Goal: Task Accomplishment & Management: Manage account settings

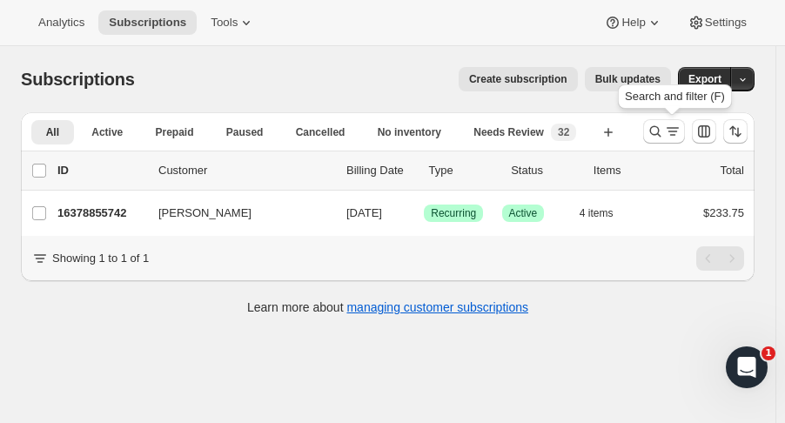
click at [656, 130] on icon "Search and filter results" at bounding box center [655, 131] width 17 height 17
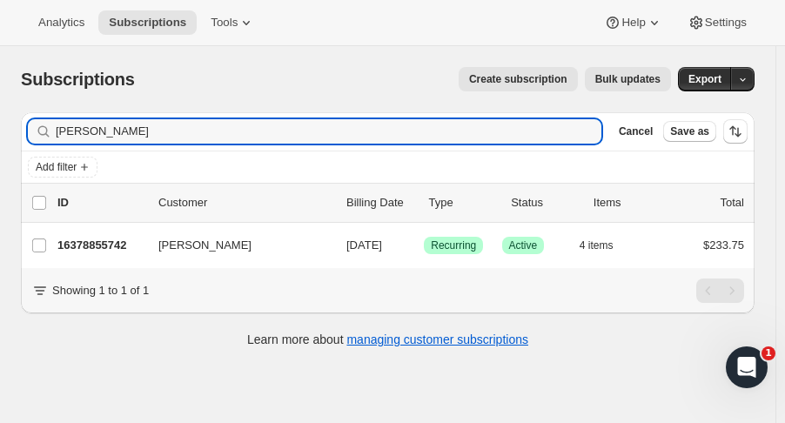
drag, startPoint x: 138, startPoint y: 137, endPoint x: -7, endPoint y: 125, distance: 144.9
click at [0, 125] on html "Analytics Subscriptions Tools Help Settings Skip to content Subscriptions. This…" at bounding box center [392, 211] width 785 height 423
type input "[PERSON_NAME]"
click at [115, 241] on p "16441377086" at bounding box center [100, 245] width 87 height 17
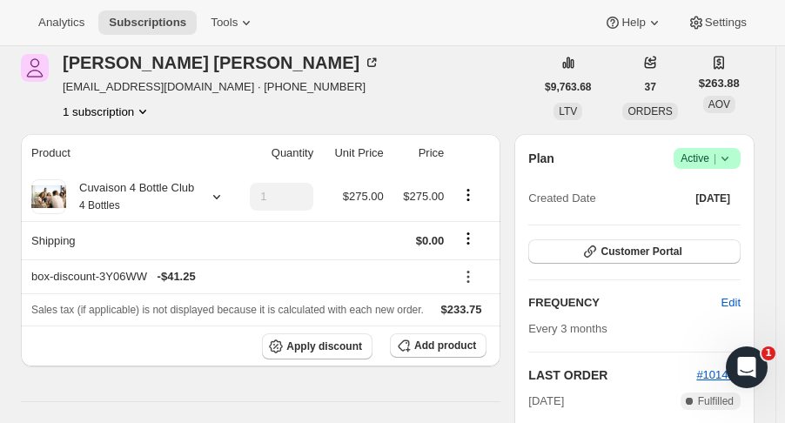
scroll to position [71, 0]
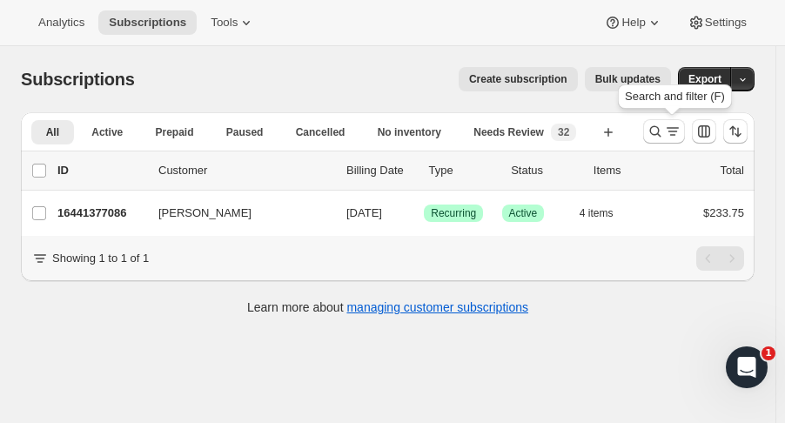
click at [661, 131] on icon "Search and filter results" at bounding box center [655, 131] width 17 height 17
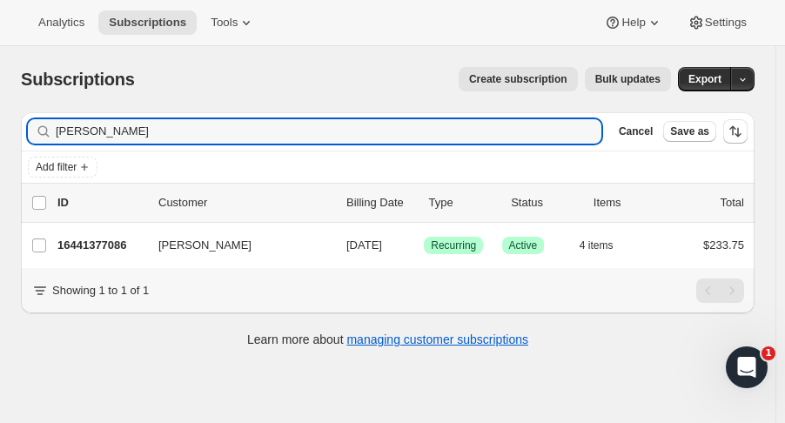
drag, startPoint x: 131, startPoint y: 138, endPoint x: -120, endPoint y: 166, distance: 252.2
click at [0, 166] on html "Analytics Subscriptions Tools Help Settings Skip to content Subscriptions. This…" at bounding box center [392, 211] width 785 height 423
type input "[PERSON_NAME]"
click at [63, 241] on p "16378855742" at bounding box center [100, 245] width 87 height 17
